Goal: Obtain resource: Download file/media

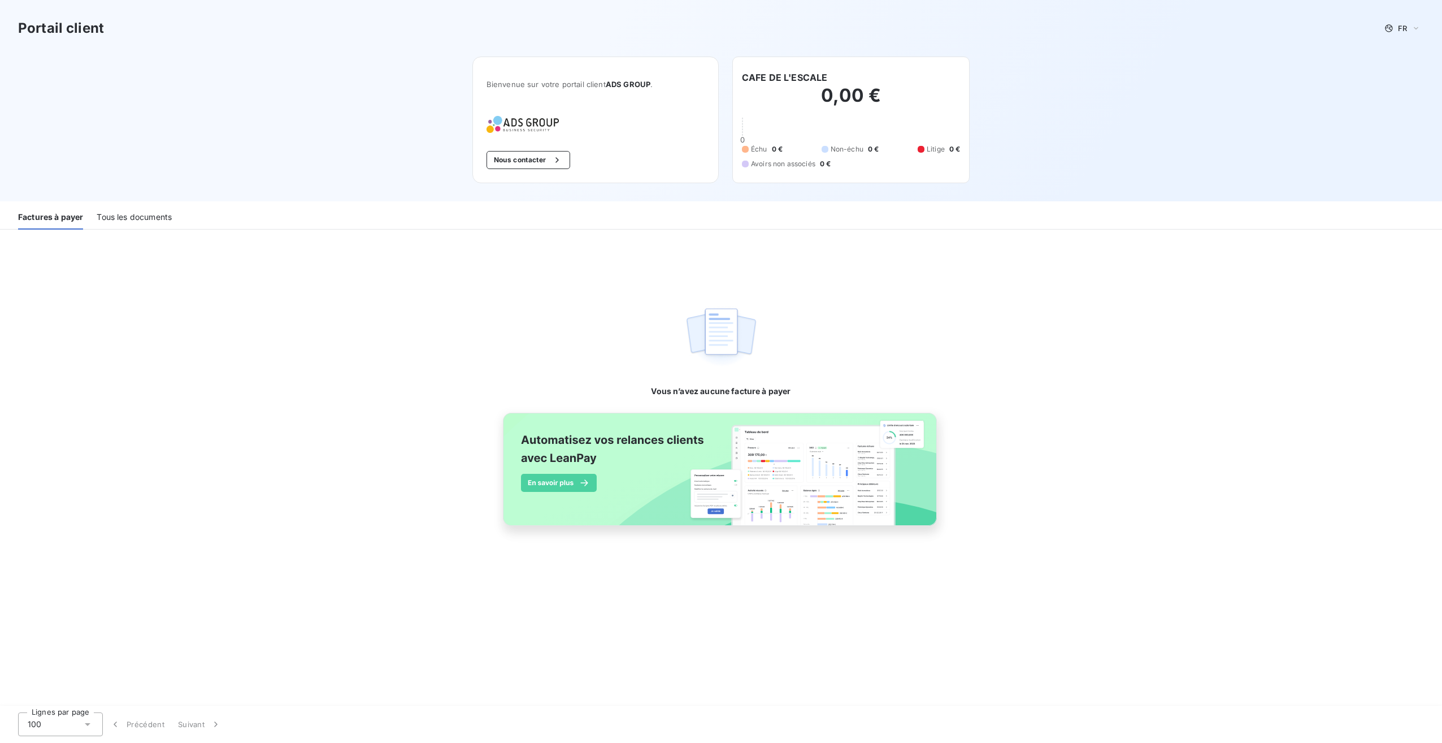
click at [125, 219] on div "Tous les documents" at bounding box center [134, 218] width 75 height 24
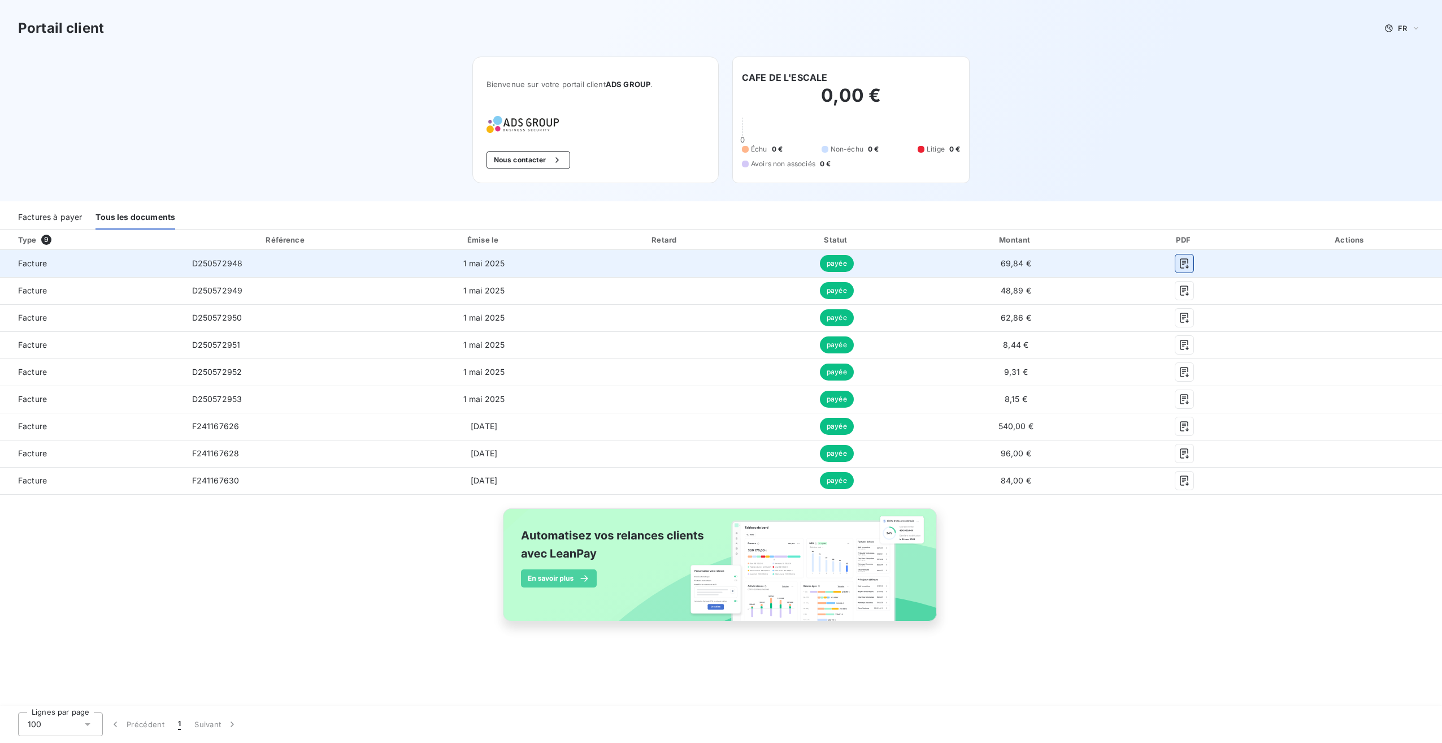
click at [1187, 265] on icon "button" at bounding box center [1184, 263] width 11 height 11
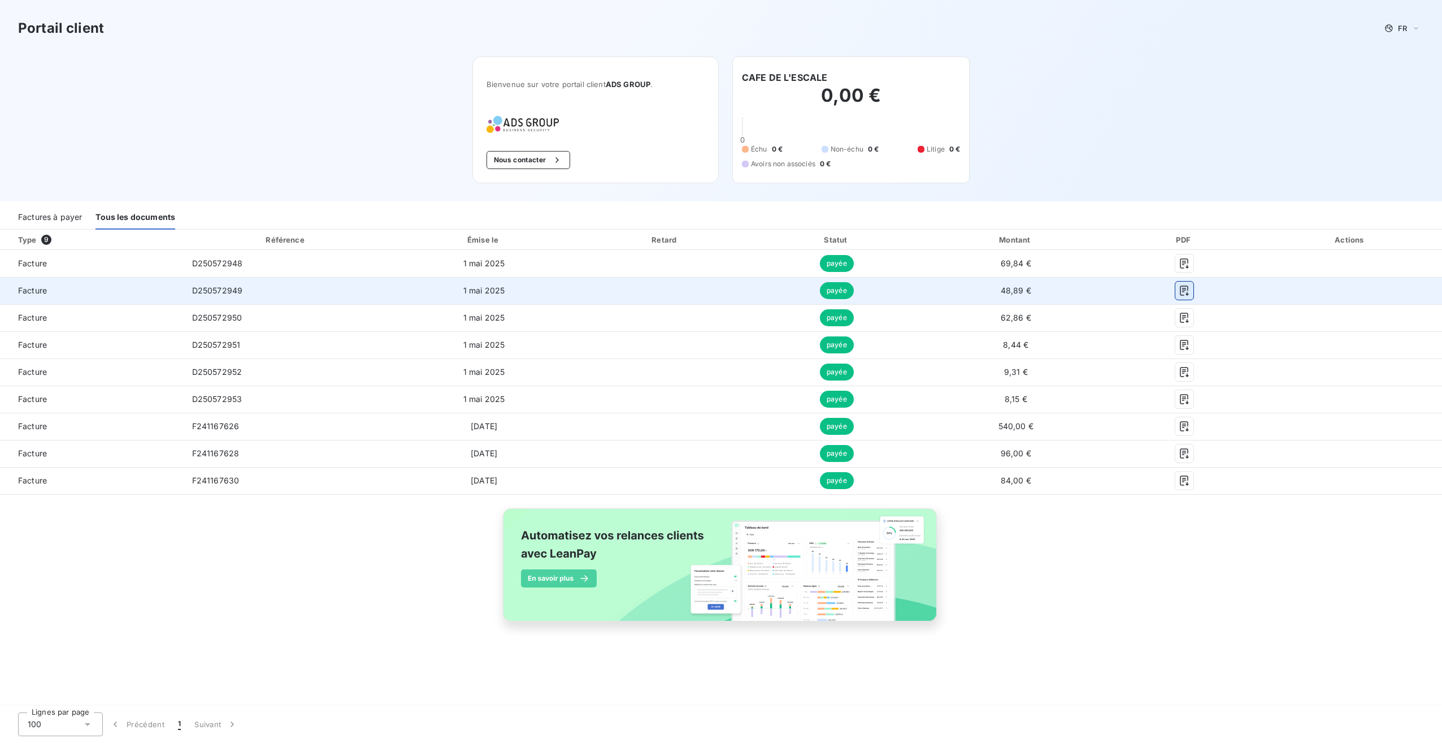
click at [1185, 292] on icon "button" at bounding box center [1184, 290] width 11 height 11
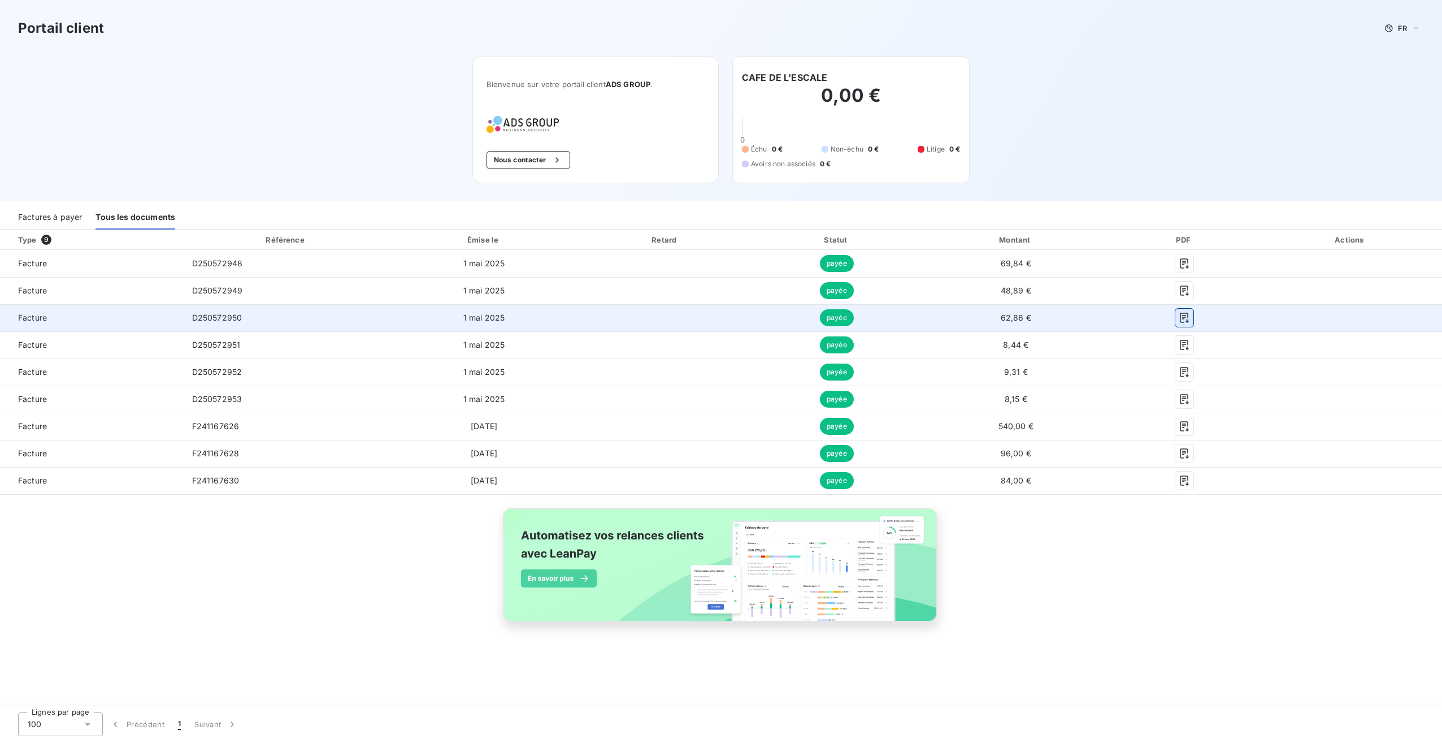
click at [1186, 321] on icon "button" at bounding box center [1184, 317] width 8 height 10
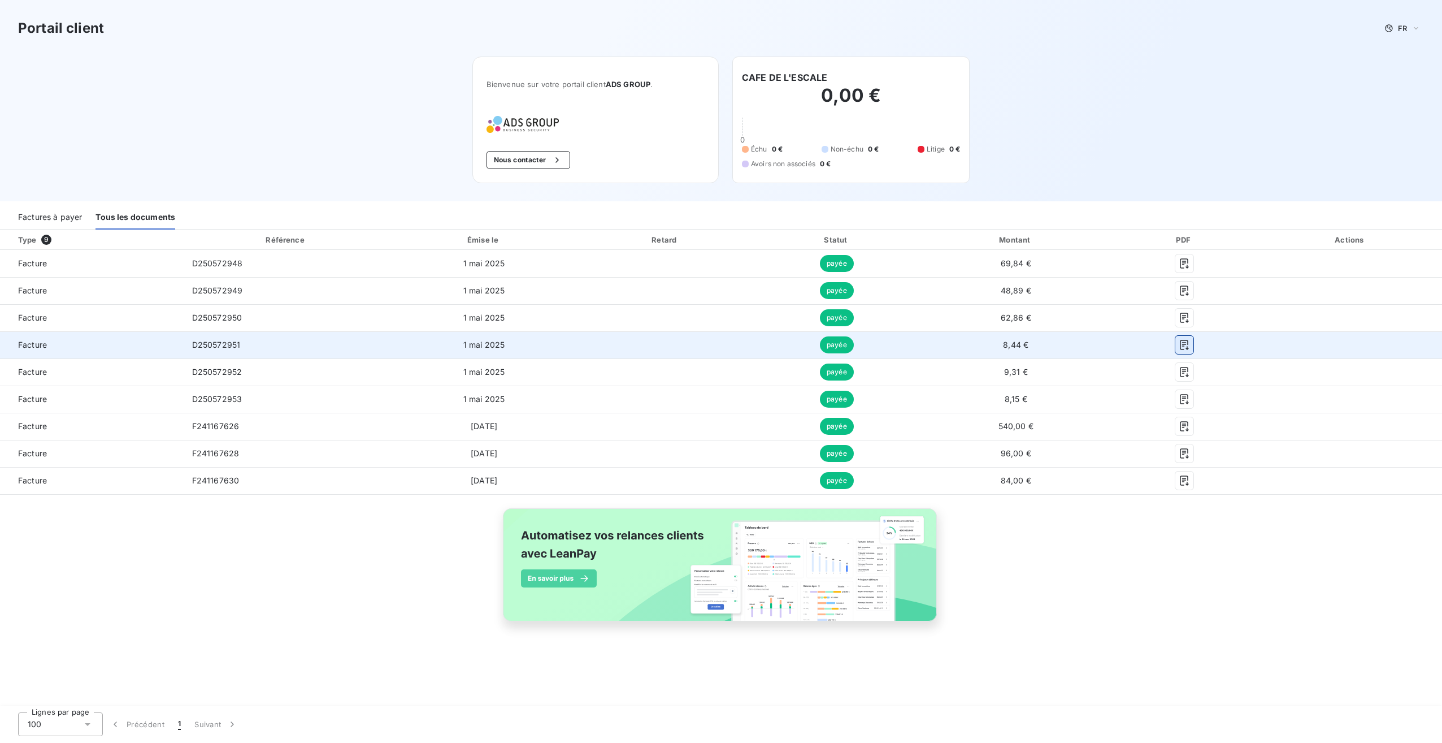
click at [1186, 348] on icon "button" at bounding box center [1184, 344] width 11 height 11
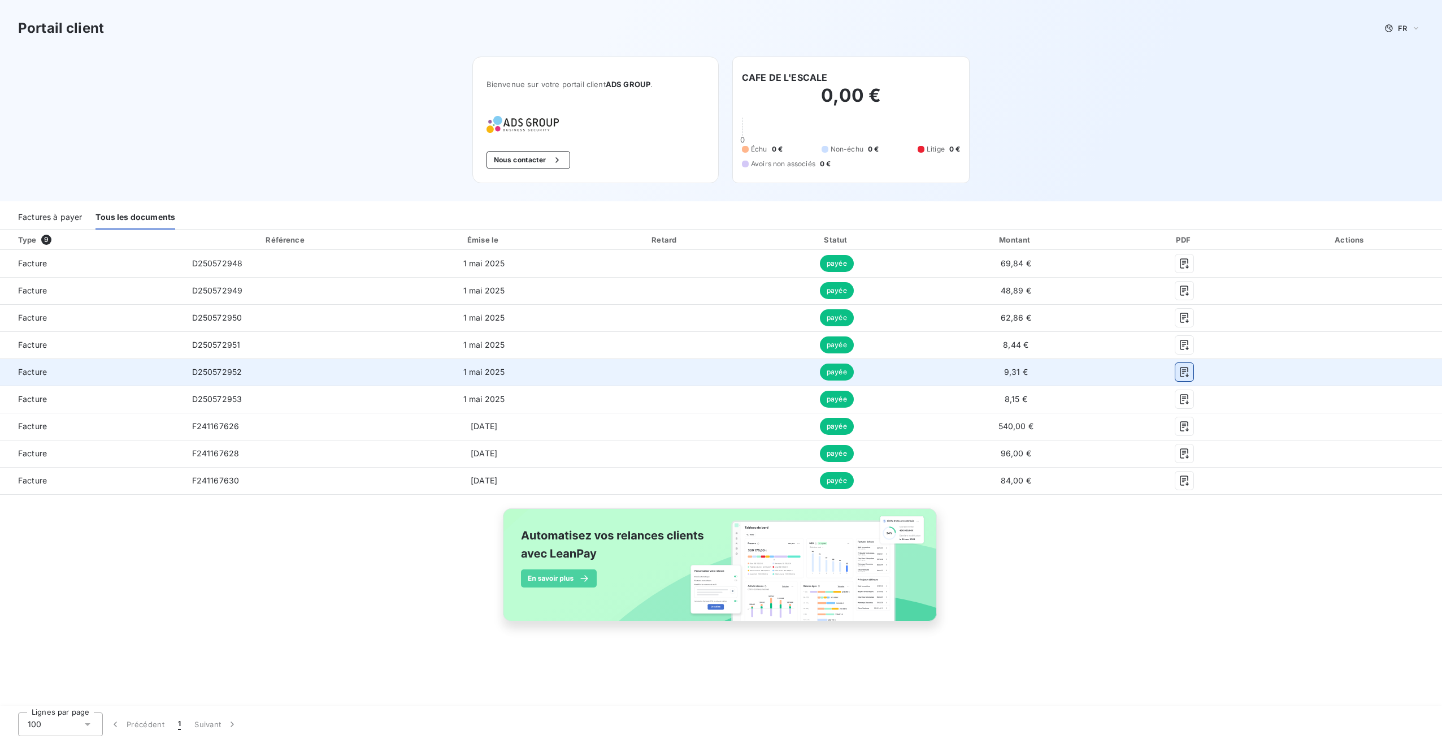
click at [1188, 370] on icon "button" at bounding box center [1184, 372] width 8 height 10
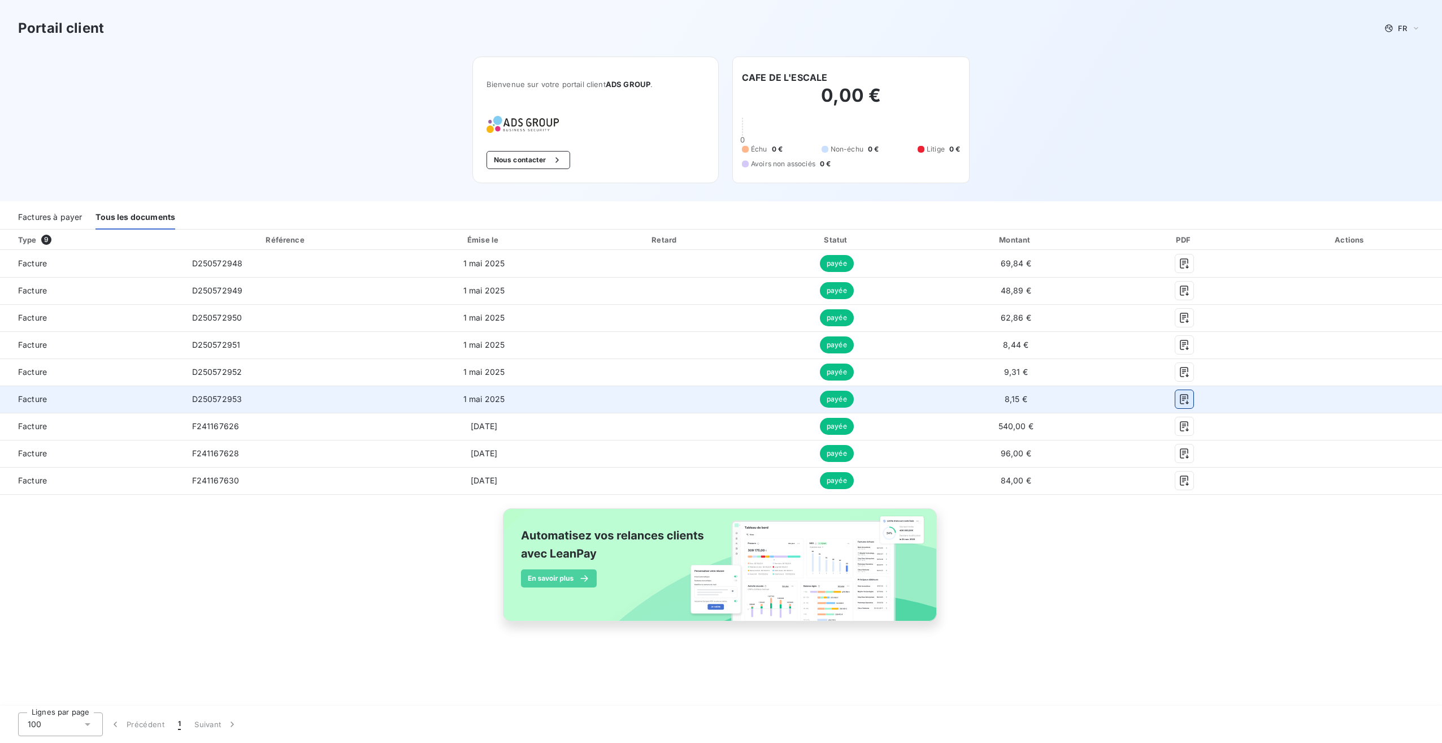
click at [1187, 405] on button "button" at bounding box center [1184, 399] width 18 height 18
